Goal: Task Accomplishment & Management: Manage account settings

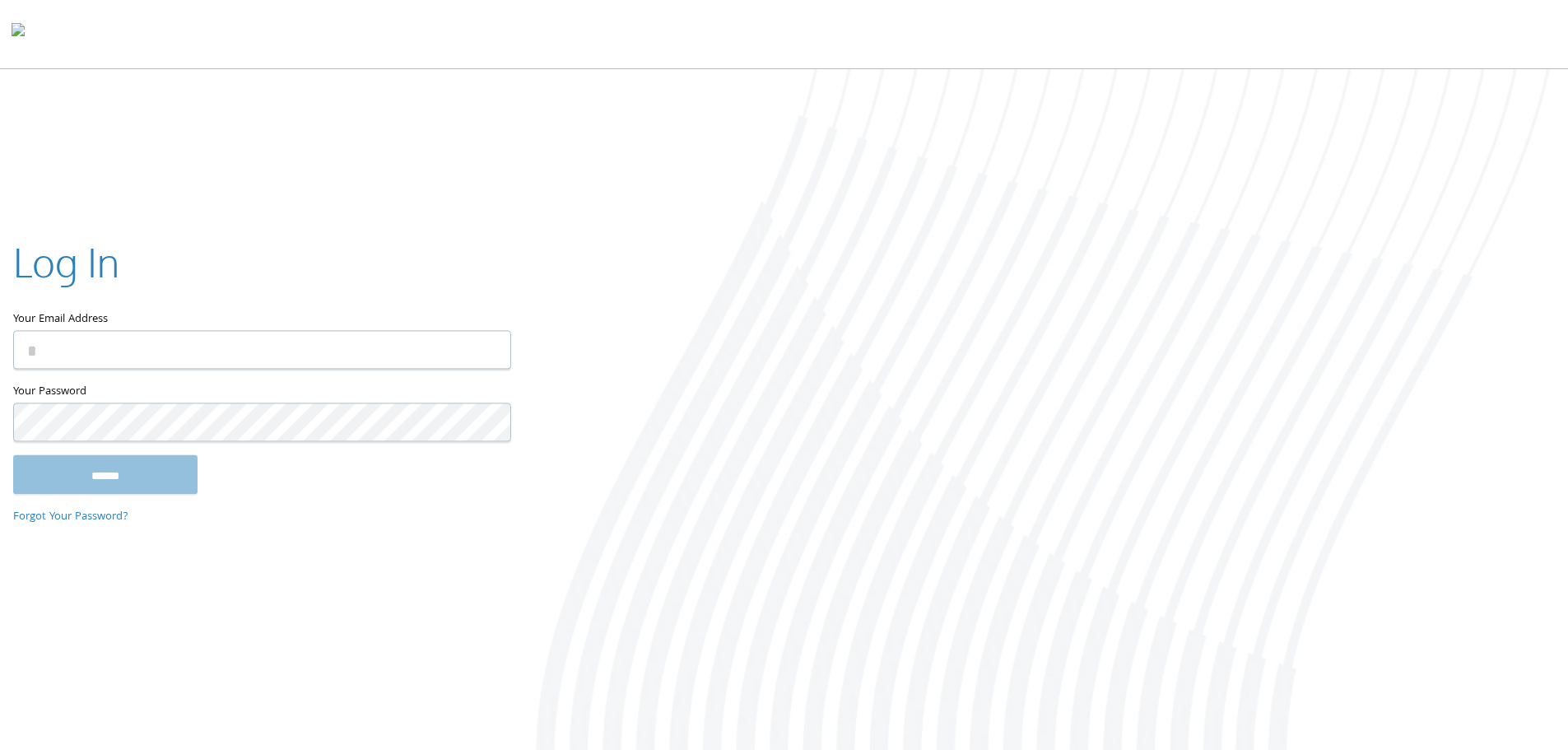
type input "**********"
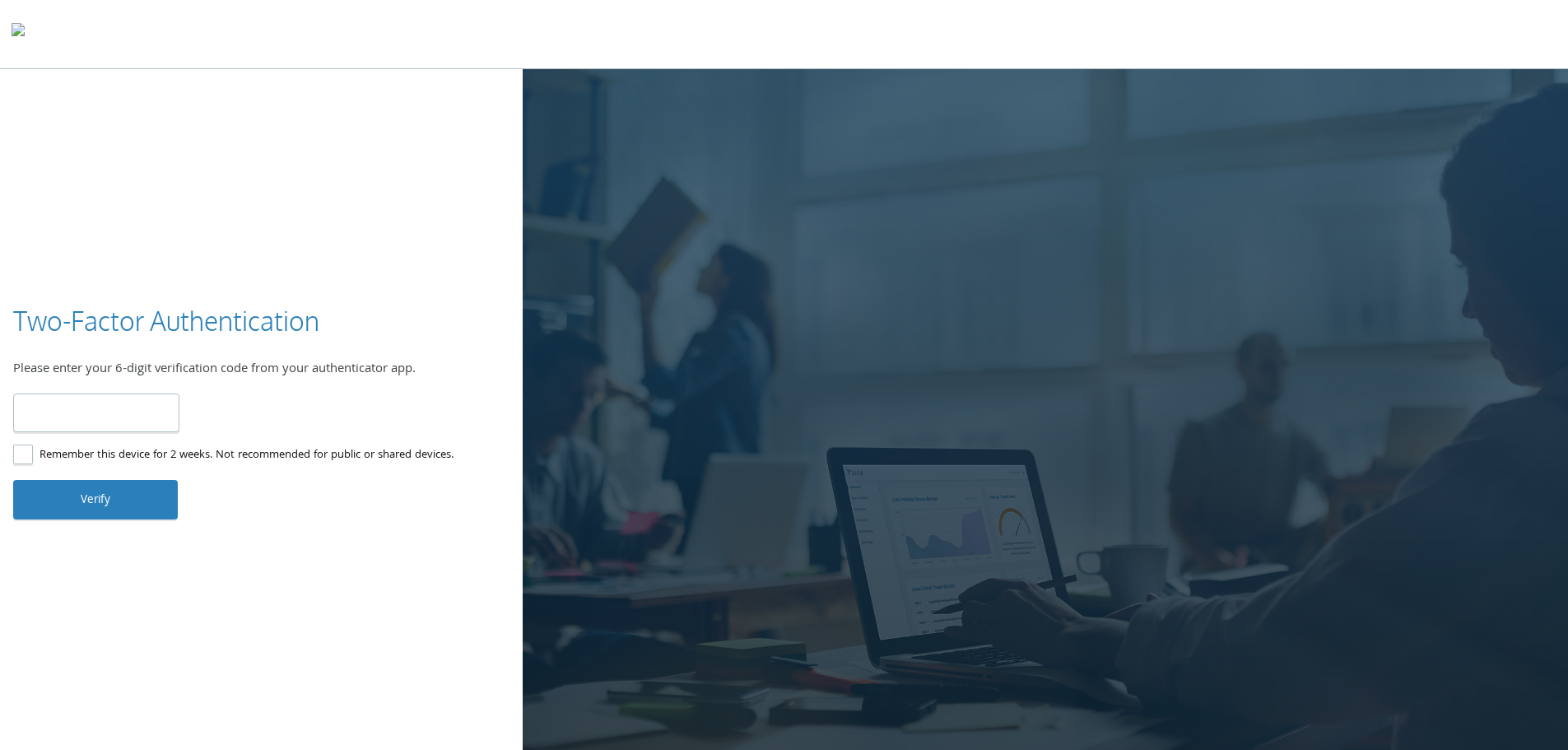
click at [83, 423] on input "number" at bounding box center [96, 412] width 166 height 39
type input "******"
